Goal: Transaction & Acquisition: Subscribe to service/newsletter

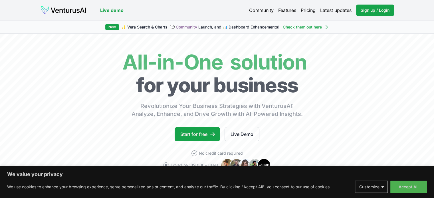
click at [369, 11] on span "Sign up / Login" at bounding box center [375, 10] width 29 height 6
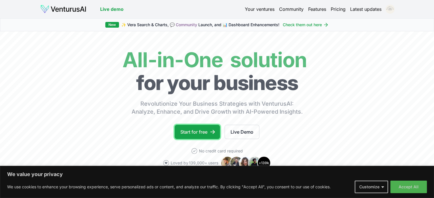
click at [194, 132] on link "Start for free" at bounding box center [197, 132] width 45 height 14
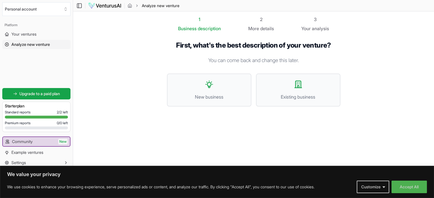
click at [207, 86] on icon at bounding box center [209, 84] width 9 height 9
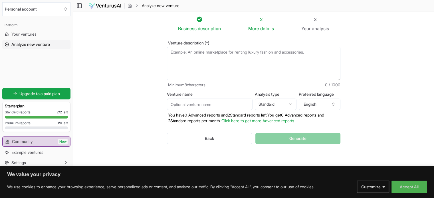
click at [192, 53] on textarea "Venture description (*)" at bounding box center [254, 64] width 174 height 34
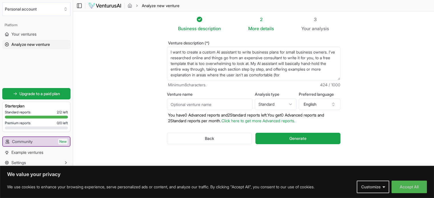
scroll to position [3, 0]
click at [245, 78] on textarea "I want to create a custom AI assistant to write business plans for small busine…" at bounding box center [254, 64] width 174 height 34
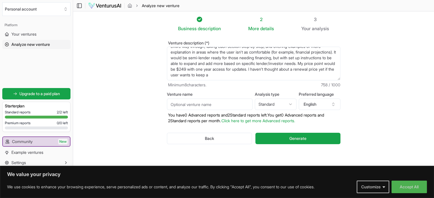
scroll to position [23, 0]
type textarea "I want to create a custom AI assistant to write business plans for small busine…"
click at [204, 103] on input "Venture name" at bounding box center [210, 104] width 86 height 11
type input "MEG, your guide for business planning"
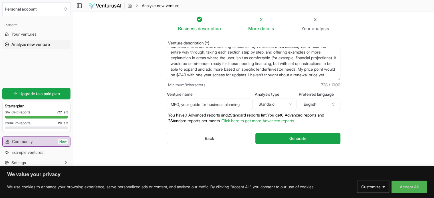
click at [283, 139] on button "Generate" at bounding box center [298, 138] width 85 height 11
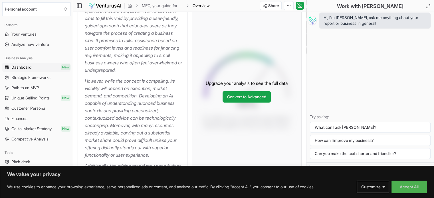
scroll to position [143, 0]
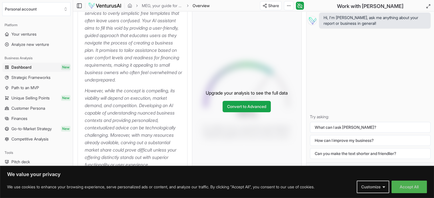
click at [243, 112] on link "Convert to Advanced" at bounding box center [247, 106] width 48 height 11
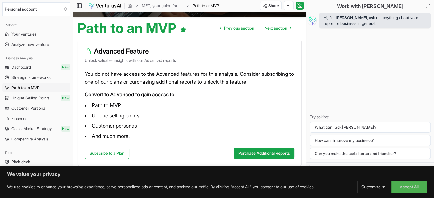
scroll to position [49, 0]
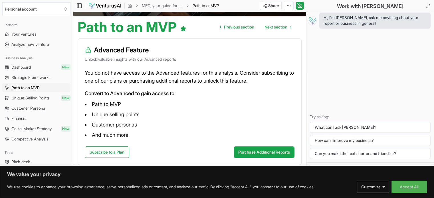
click at [105, 151] on link "Subscribe to a Plan" at bounding box center [107, 152] width 45 height 11
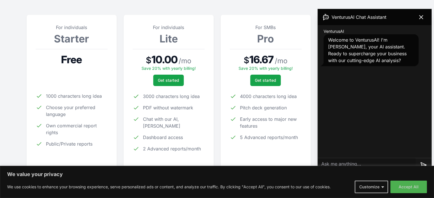
scroll to position [86, 0]
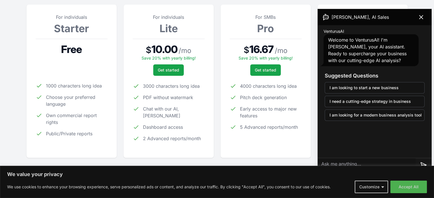
click at [421, 16] on icon at bounding box center [421, 17] width 7 height 7
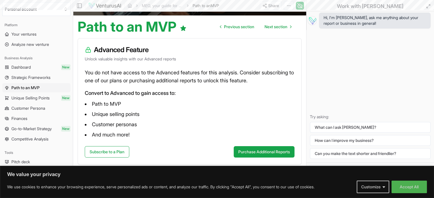
scroll to position [49, 0]
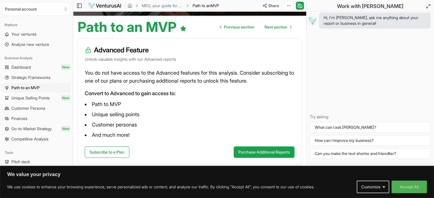
click at [257, 155] on button "Purchase Additional Reports" at bounding box center [264, 152] width 61 height 11
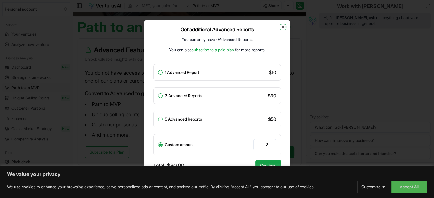
click at [284, 27] on icon "button" at bounding box center [283, 27] width 5 height 5
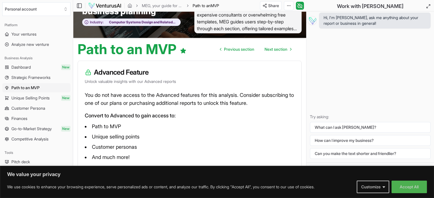
scroll to position [0, 0]
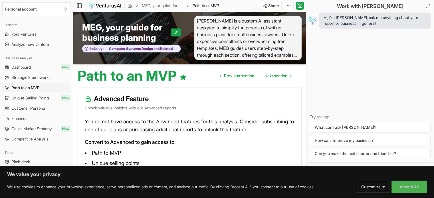
click at [240, 73] on span "Previous section" at bounding box center [239, 76] width 30 height 6
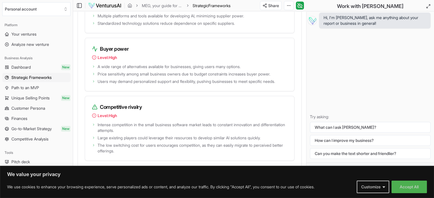
scroll to position [1171, 0]
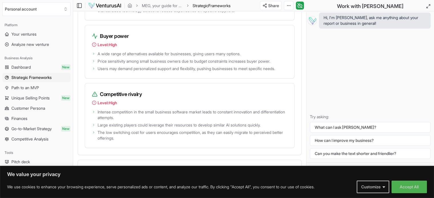
click at [93, 47] on icon at bounding box center [94, 45] width 5 height 5
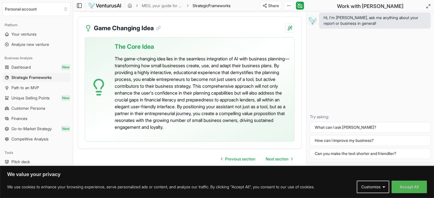
scroll to position [1664, 0]
click at [272, 160] on span "Next section" at bounding box center [277, 159] width 23 height 6
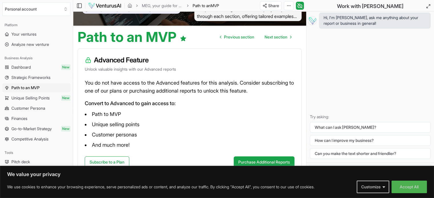
scroll to position [49, 0]
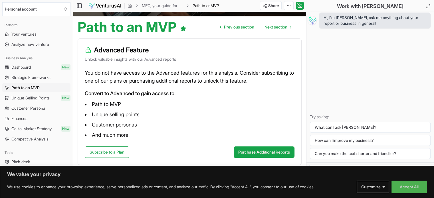
click at [102, 153] on link "Subscribe to a Plan" at bounding box center [107, 152] width 45 height 11
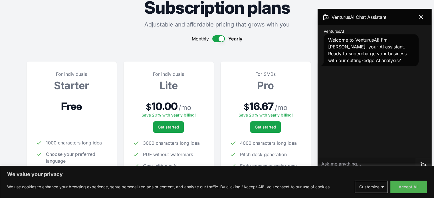
scroll to position [57, 0]
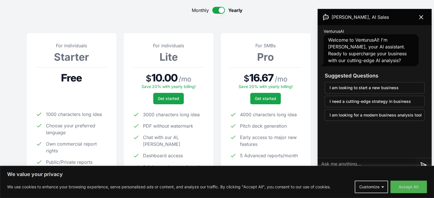
click at [172, 99] on span "Get started" at bounding box center [168, 99] width 21 height 6
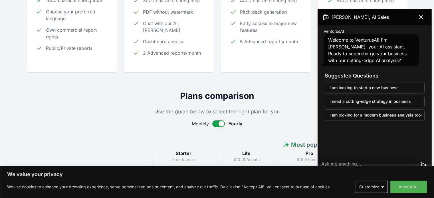
click at [219, 121] on button "button" at bounding box center [218, 123] width 13 height 7
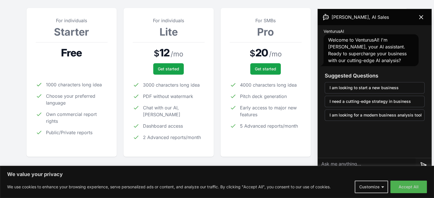
scroll to position [81, 0]
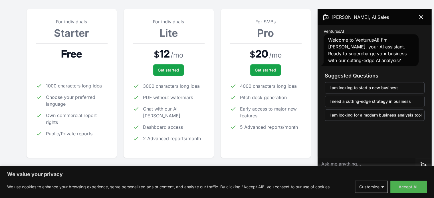
click at [170, 71] on span "Get started" at bounding box center [168, 70] width 21 height 6
